Goal: Task Accomplishment & Management: Use online tool/utility

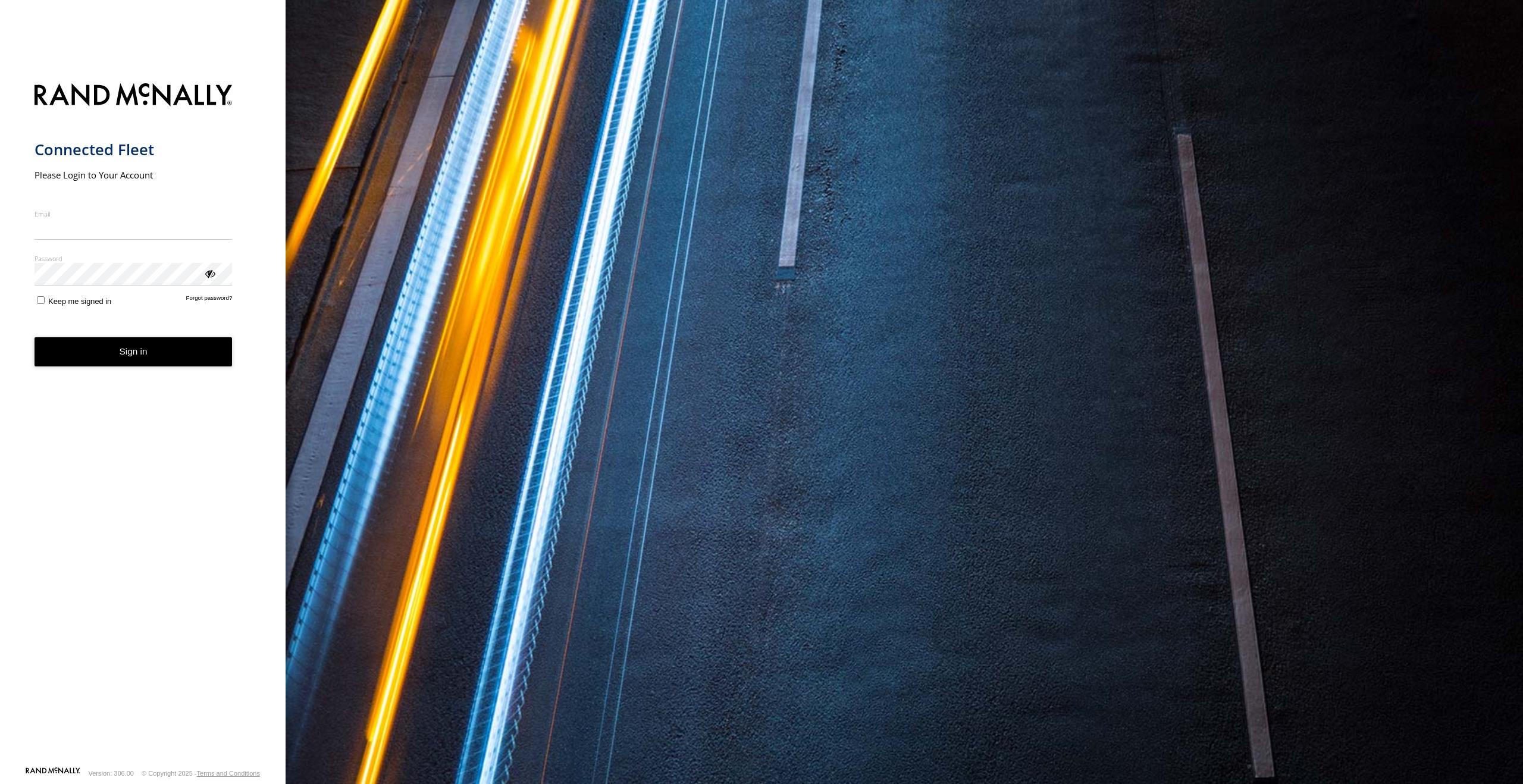
type input "**********"
click at [128, 364] on button "Sign in" at bounding box center [133, 352] width 198 height 29
click at [133, 351] on button "Sign in" at bounding box center [133, 352] width 198 height 29
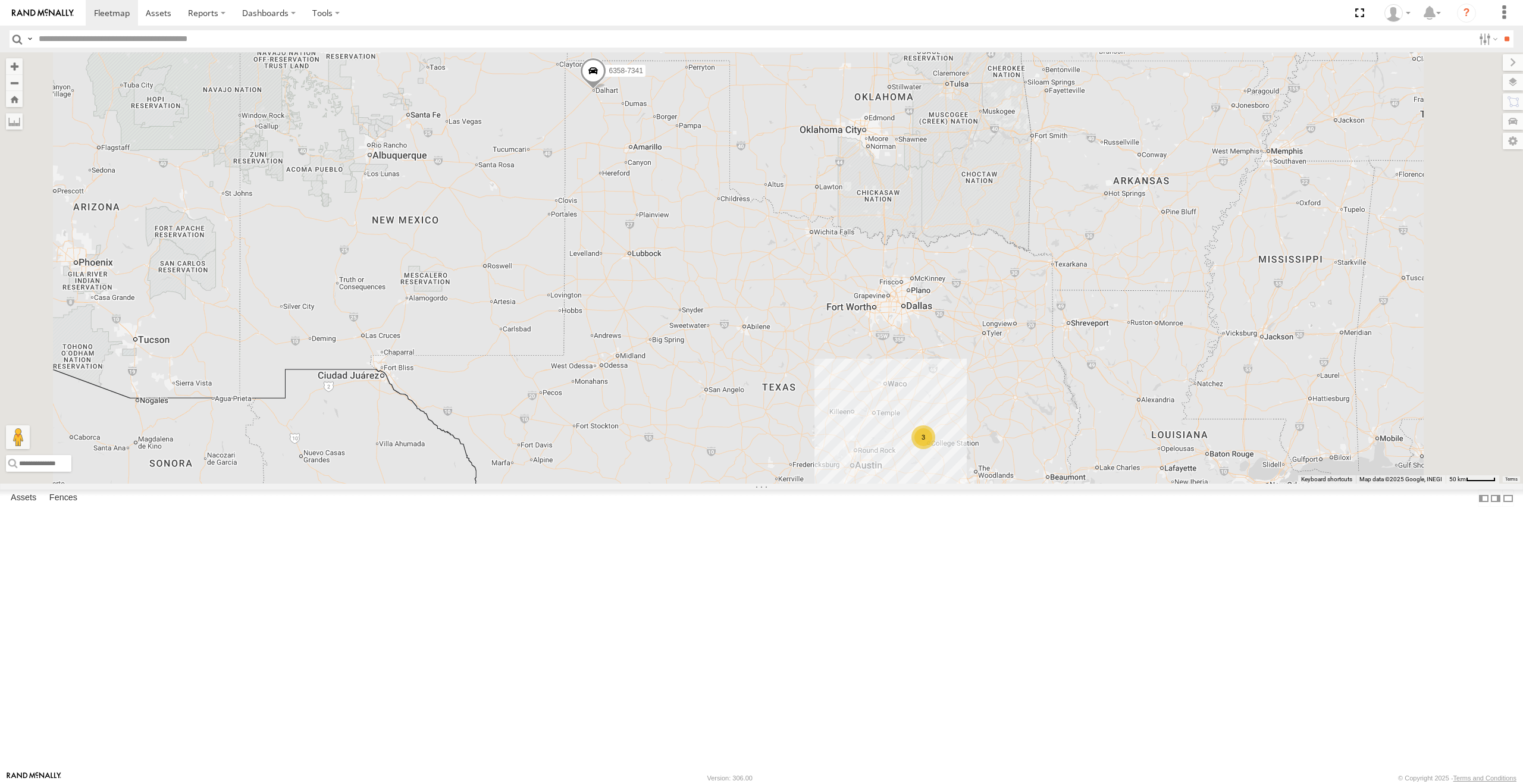
click at [0, 0] on link at bounding box center [0, 0] width 0 height 0
